Goal: Information Seeking & Learning: Learn about a topic

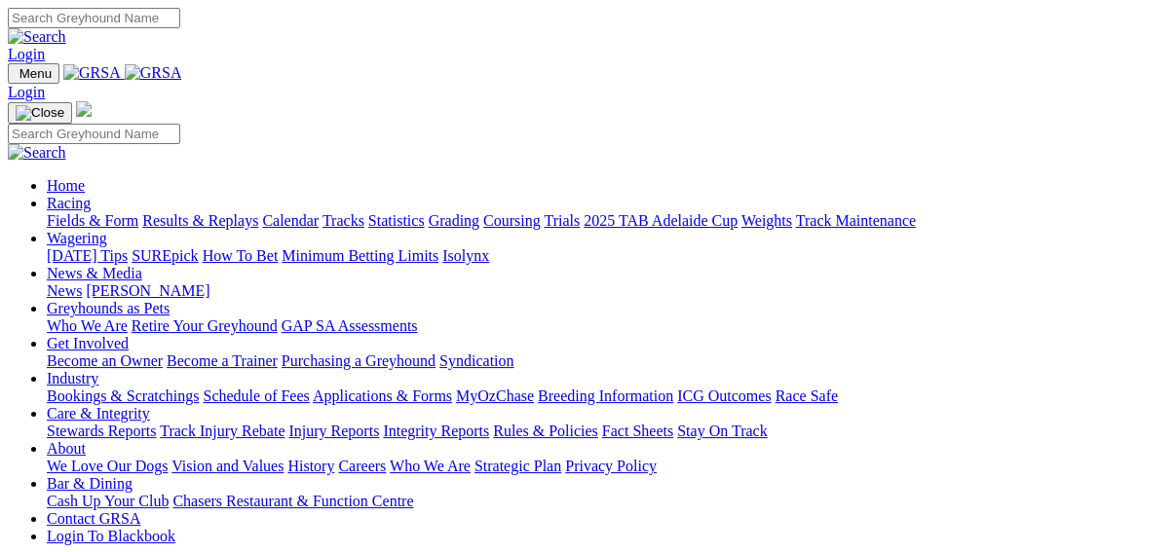
click at [56, 212] on link "Fields & Form" at bounding box center [93, 220] width 92 height 17
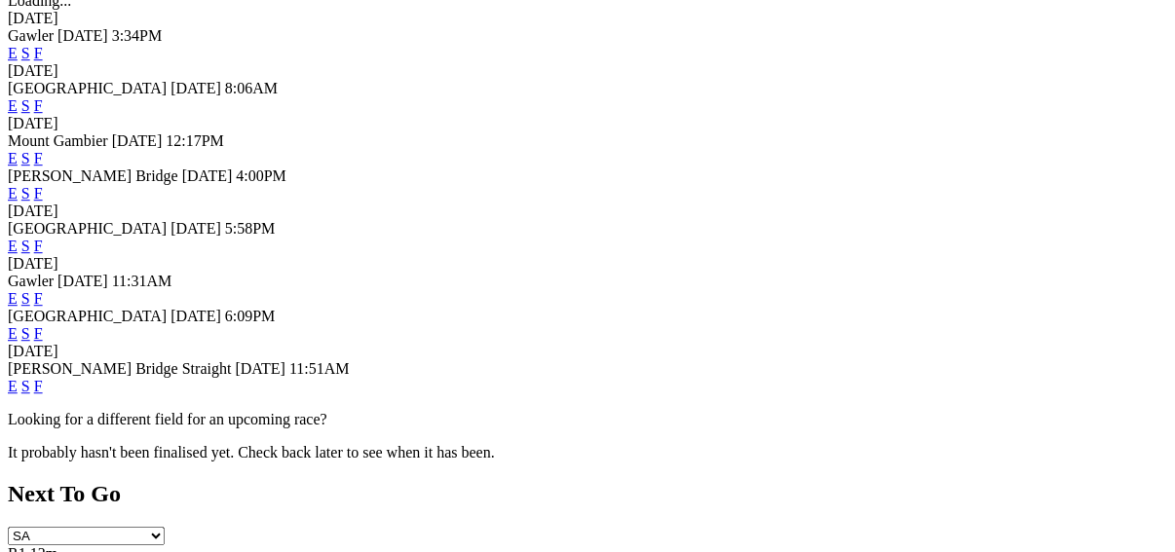
scroll to position [779, 0]
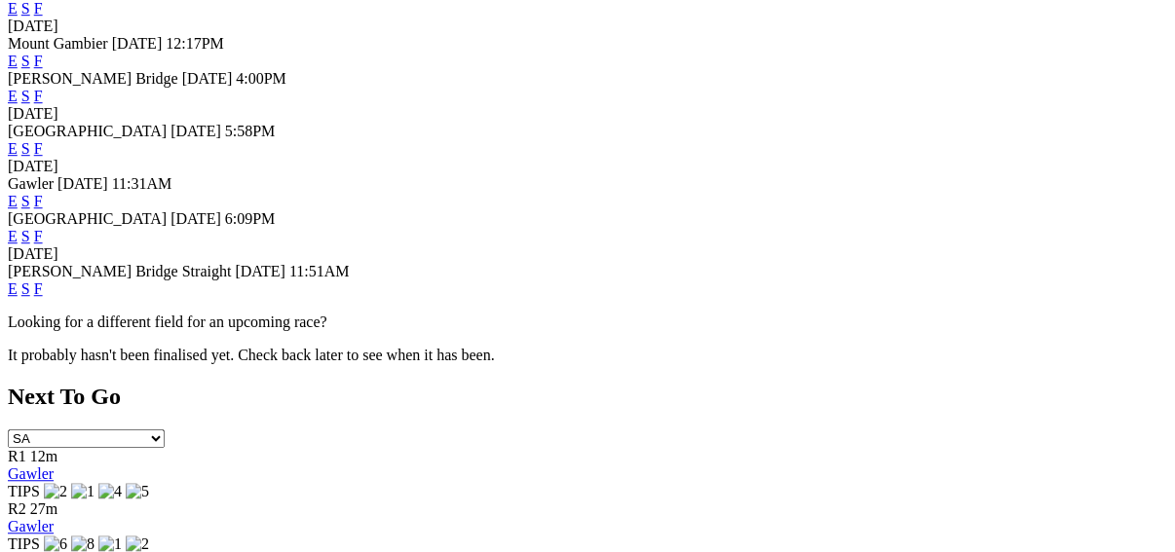
click at [43, 297] on link "F" at bounding box center [38, 289] width 9 height 17
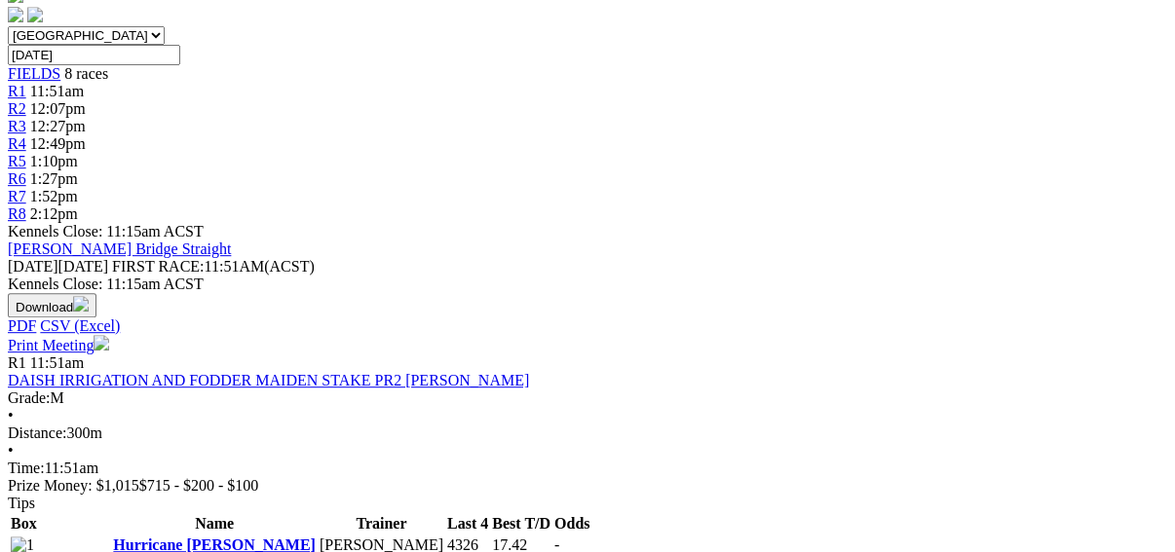
scroll to position [468, 0]
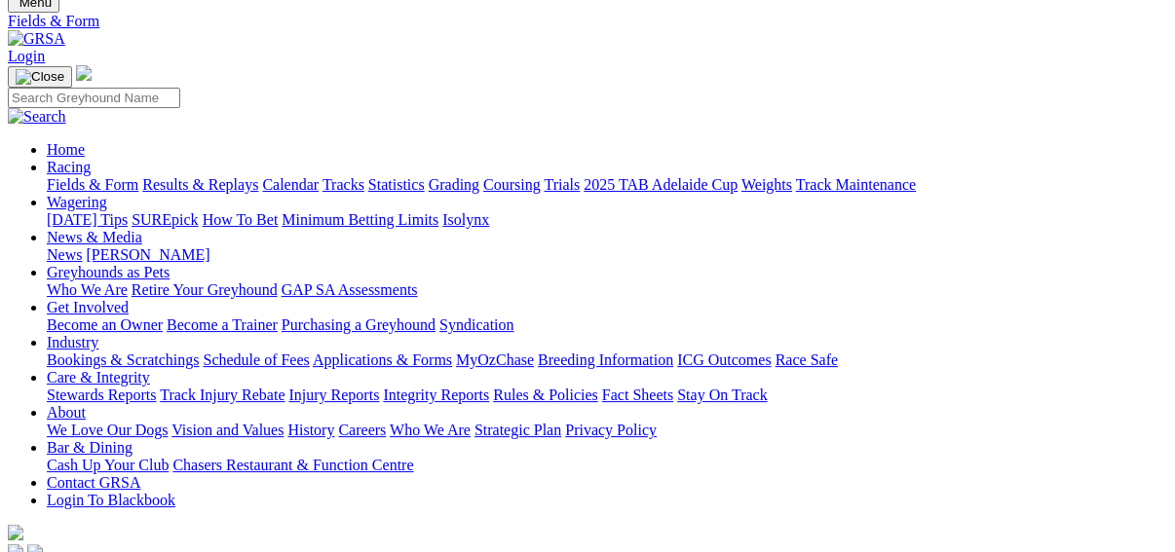
scroll to position [156, 0]
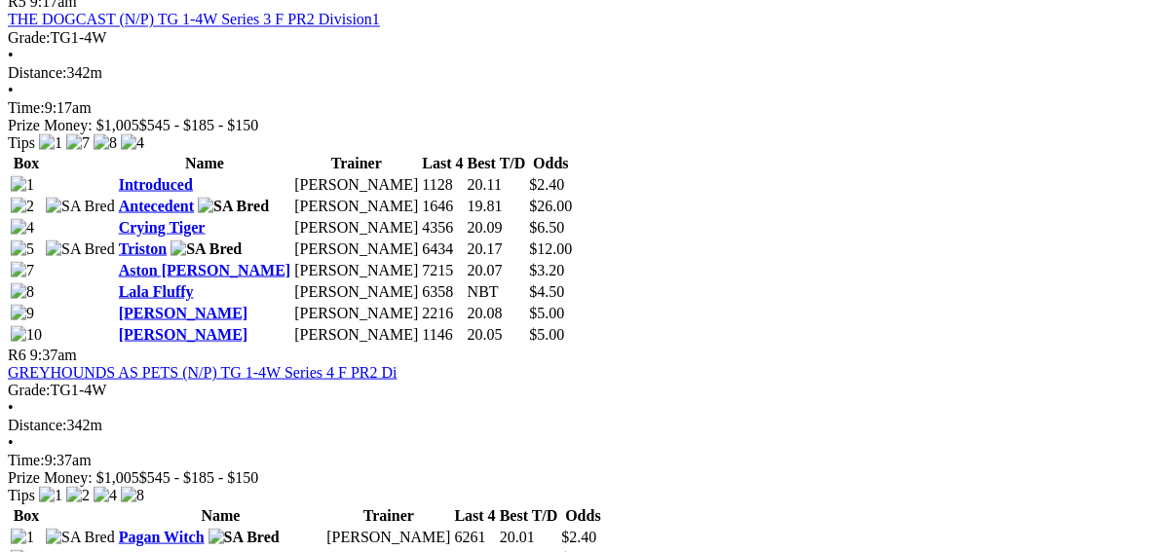
scroll to position [2493, 0]
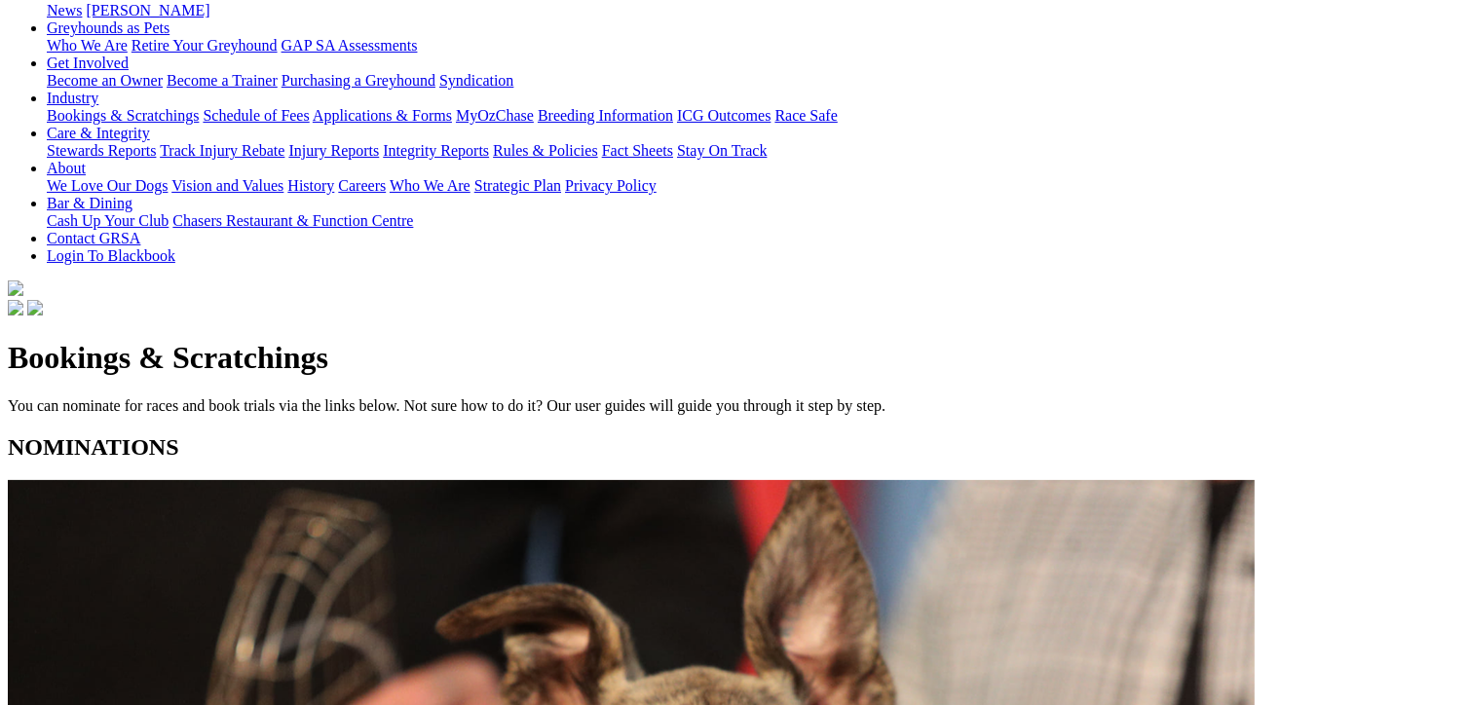
scroll to position [390, 0]
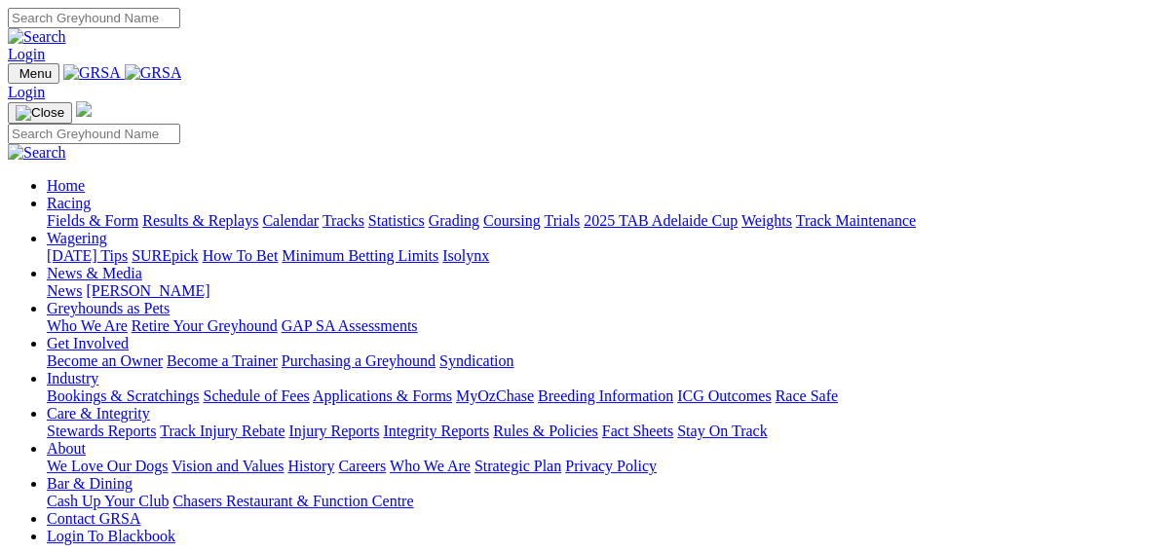
click at [54, 212] on link "Fields & Form" at bounding box center [93, 220] width 92 height 17
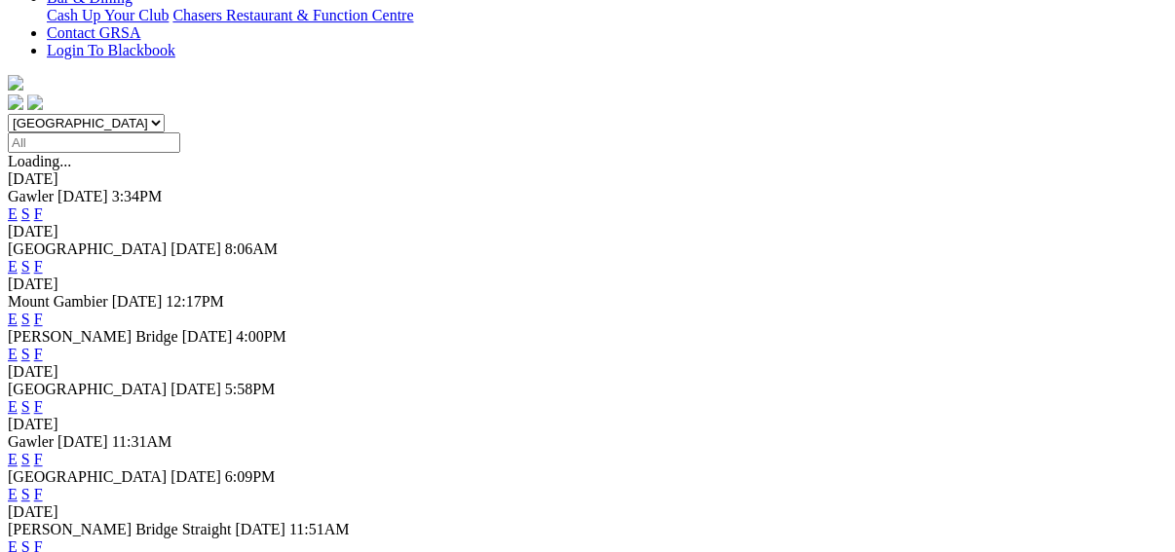
scroll to position [545, 0]
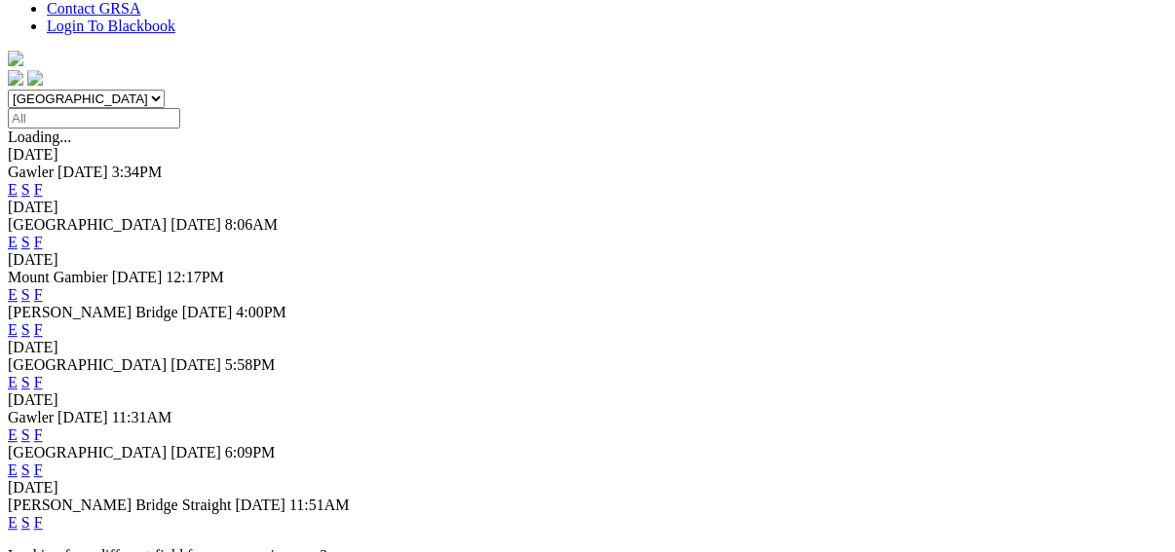
click at [43, 374] on link "F" at bounding box center [38, 382] width 9 height 17
